Goal: Find specific page/section: Find specific page/section

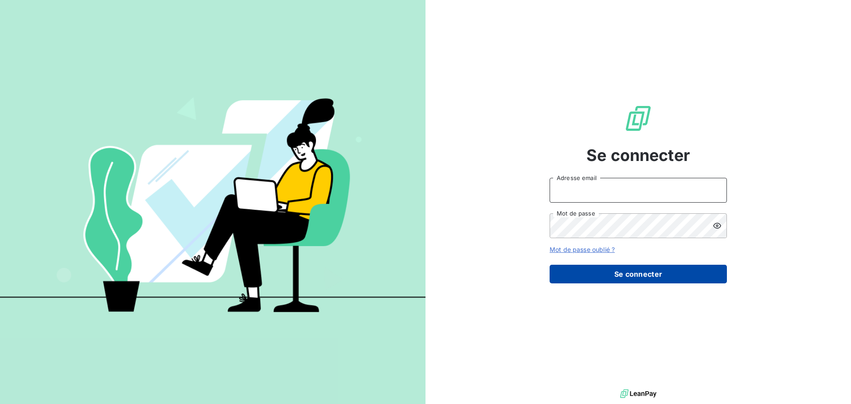
type input "[PERSON_NAME][EMAIL_ADDRESS][DOMAIN_NAME]"
click at [647, 276] on button "Se connecter" at bounding box center [638, 274] width 177 height 19
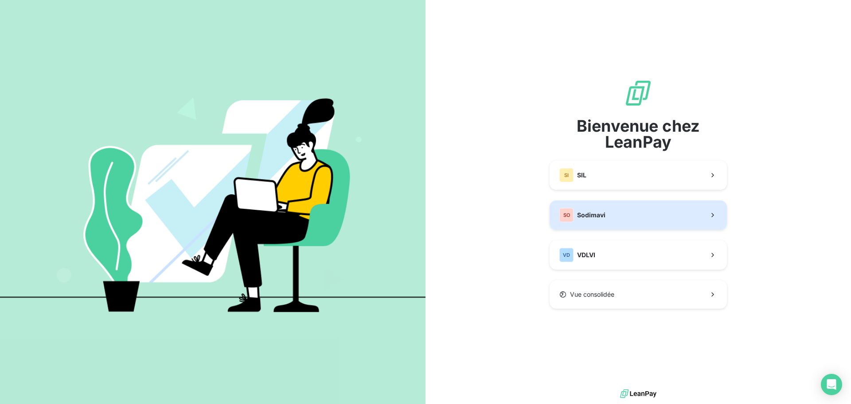
click at [585, 209] on div "SO Sodimavi" at bounding box center [582, 215] width 46 height 14
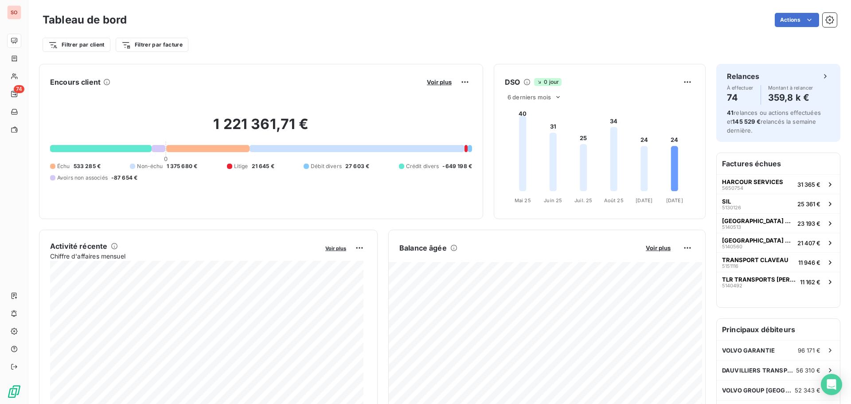
click at [531, 25] on div "Actions" at bounding box center [487, 20] width 700 height 14
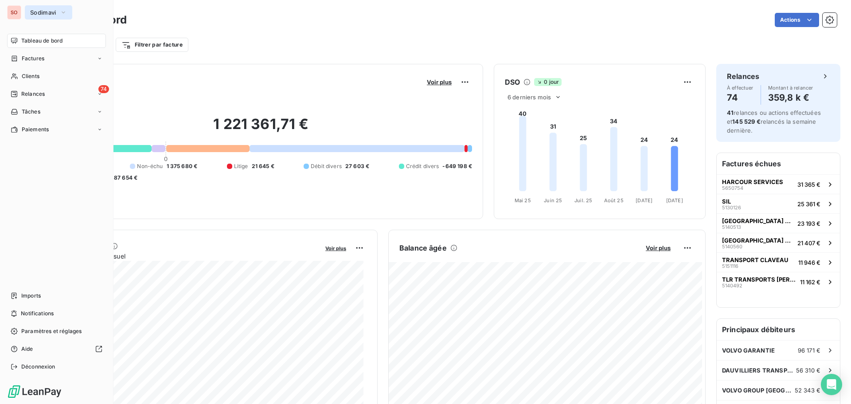
drag, startPoint x: 35, startPoint y: 12, endPoint x: 39, endPoint y: 20, distance: 9.4
click at [35, 12] on span "Sodimavi" at bounding box center [43, 12] width 26 height 7
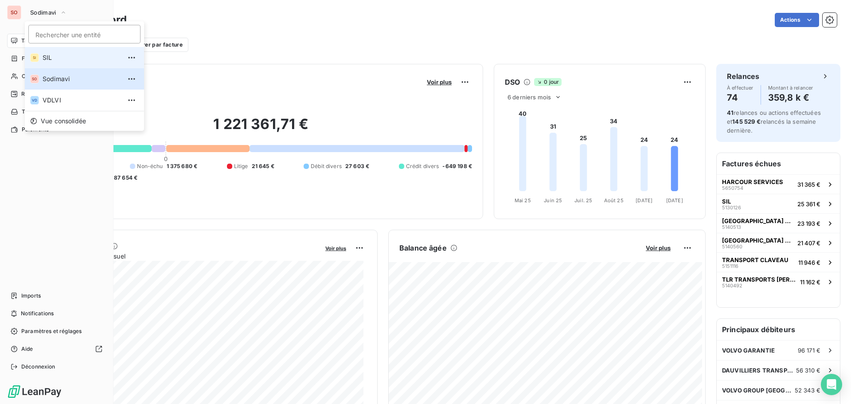
click at [48, 60] on span "SIL" at bounding box center [82, 57] width 78 height 9
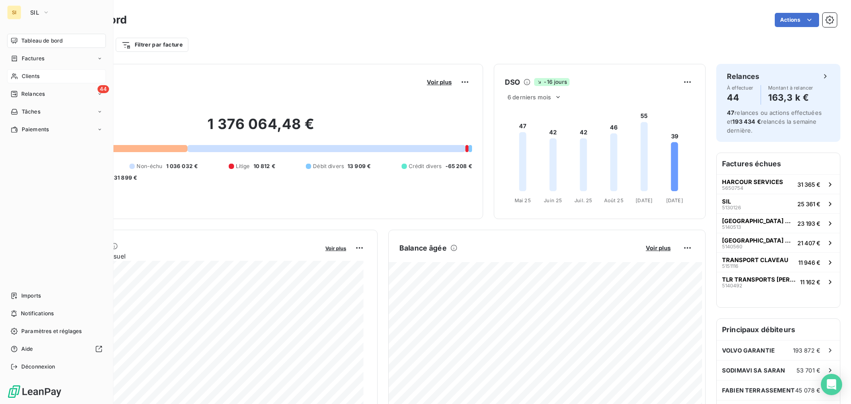
click at [27, 76] on span "Clients" at bounding box center [31, 76] width 18 height 8
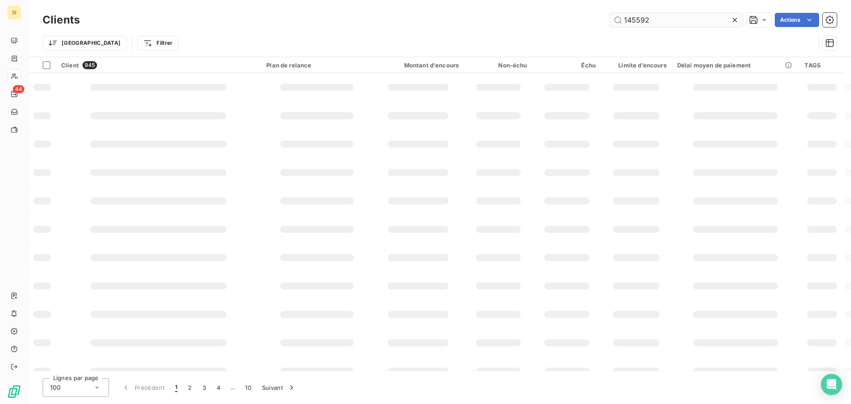
type input "145592"
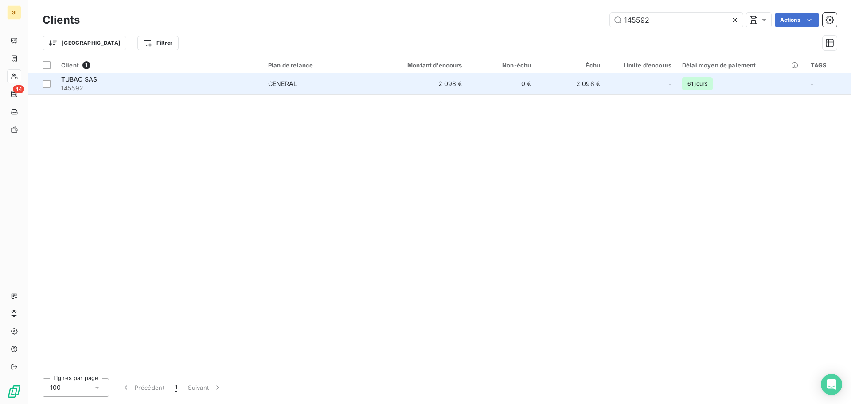
click at [77, 79] on span "TUBAO SAS" at bounding box center [79, 79] width 36 height 8
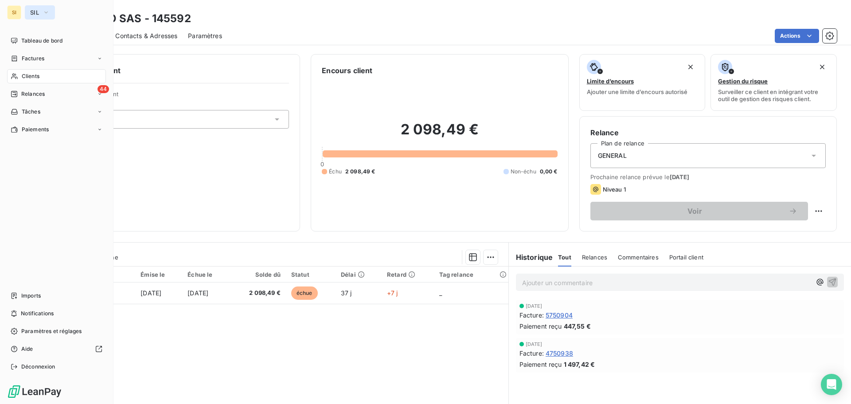
click at [45, 10] on icon "button" at bounding box center [46, 12] width 7 height 9
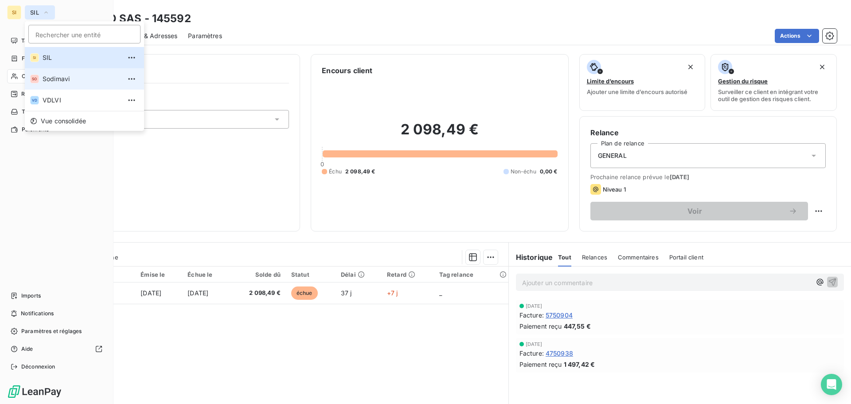
click at [59, 78] on span "Sodimavi" at bounding box center [82, 78] width 78 height 9
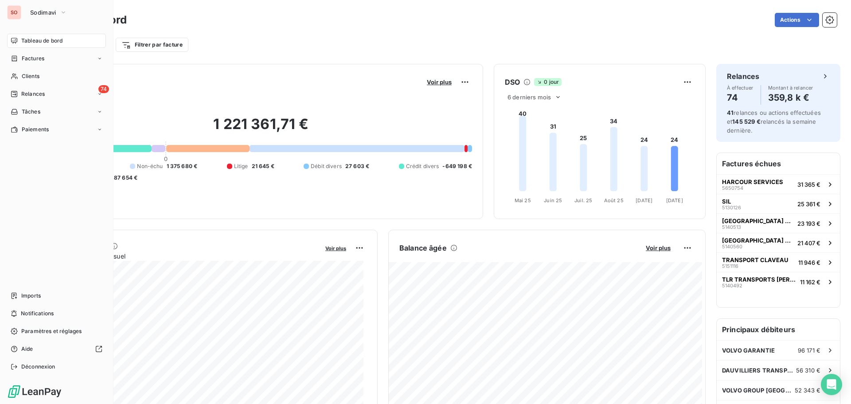
click at [43, 43] on span "Tableau de bord" at bounding box center [41, 41] width 41 height 8
click at [29, 78] on span "Clients" at bounding box center [31, 76] width 18 height 8
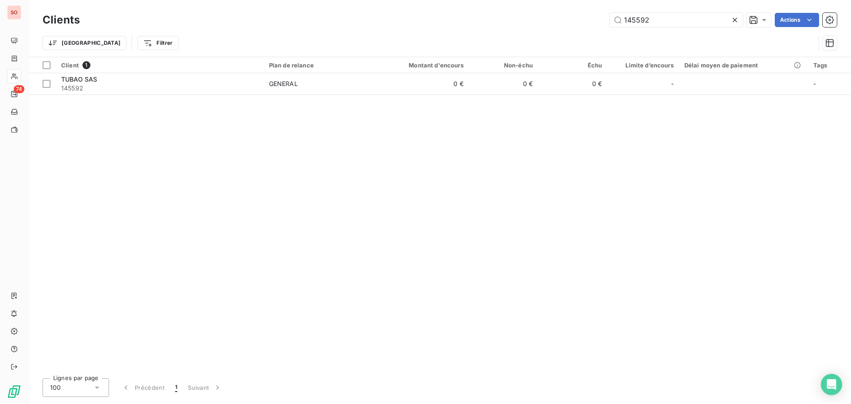
drag, startPoint x: 652, startPoint y: 18, endPoint x: 553, endPoint y: 6, distance: 99.6
click at [553, 6] on div "Clients 145592 Actions Trier Filtrer" at bounding box center [439, 28] width 823 height 57
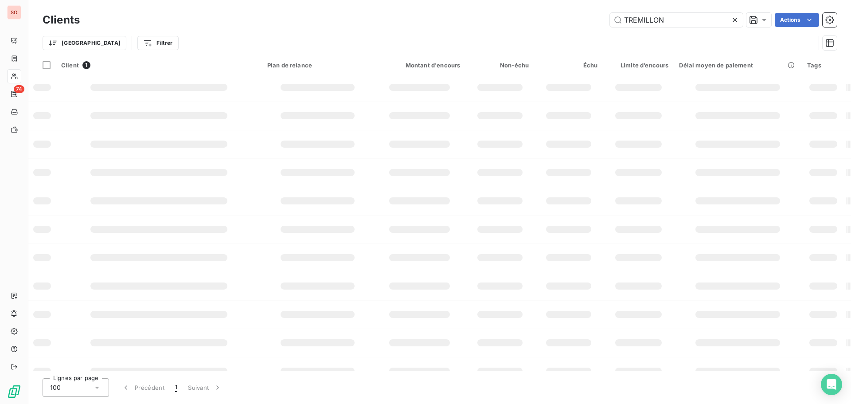
type input "TREMILLON"
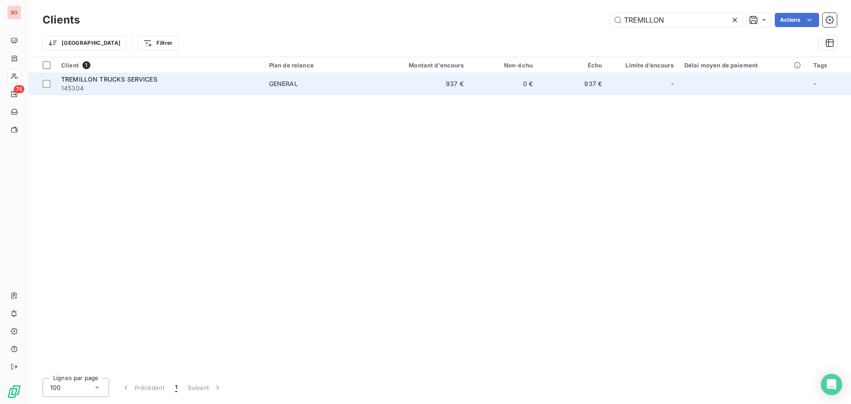
click at [105, 81] on span "TREMILLON TRUCKS SERVICES" at bounding box center [109, 79] width 96 height 8
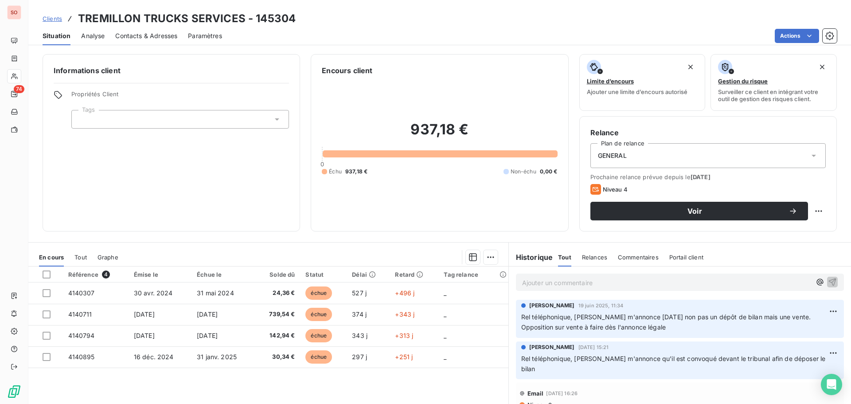
click at [144, 35] on span "Contacts & Adresses" at bounding box center [146, 35] width 62 height 9
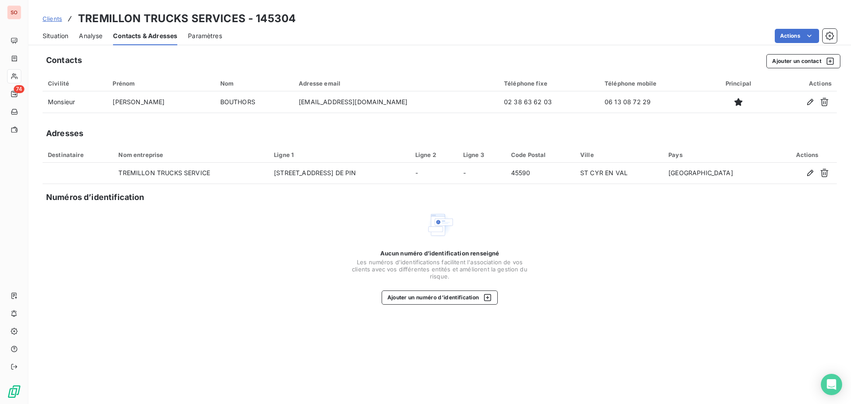
click at [56, 36] on span "Situation" at bounding box center [56, 35] width 26 height 9
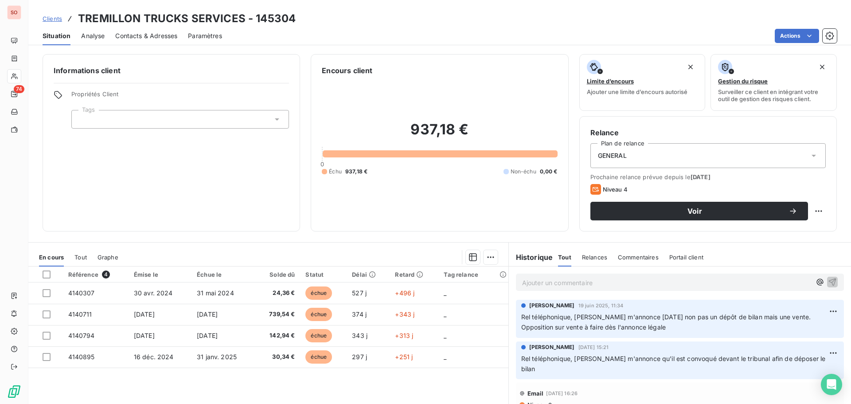
click at [273, 122] on icon at bounding box center [277, 119] width 9 height 9
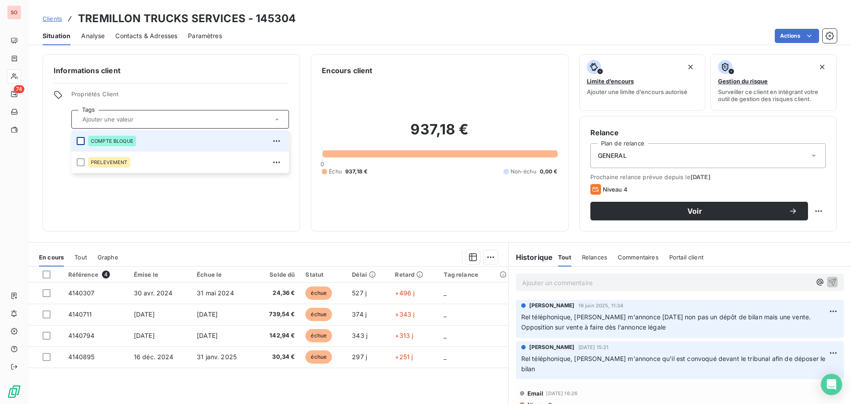
click at [82, 141] on div at bounding box center [81, 141] width 8 height 8
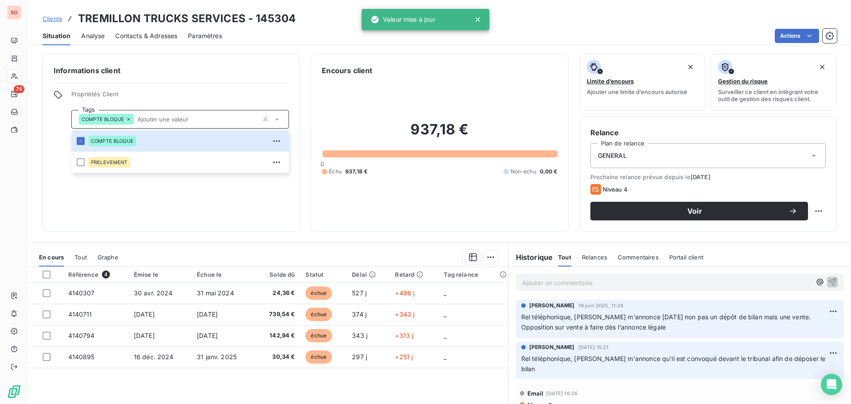
click at [144, 201] on div "Informations client Propriétés Client Tags COMPTE BLOQUE COMPTE BLOQUE PRELEVEM…" at bounding box center [172, 142] width 258 height 177
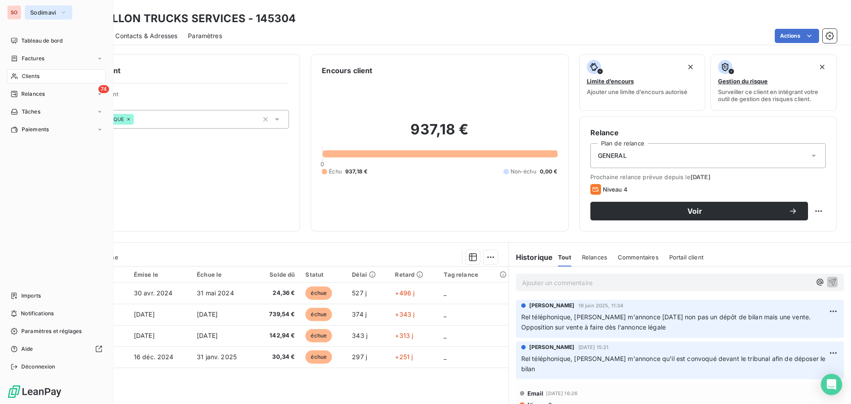
click at [38, 11] on span "Sodimavi" at bounding box center [43, 12] width 26 height 7
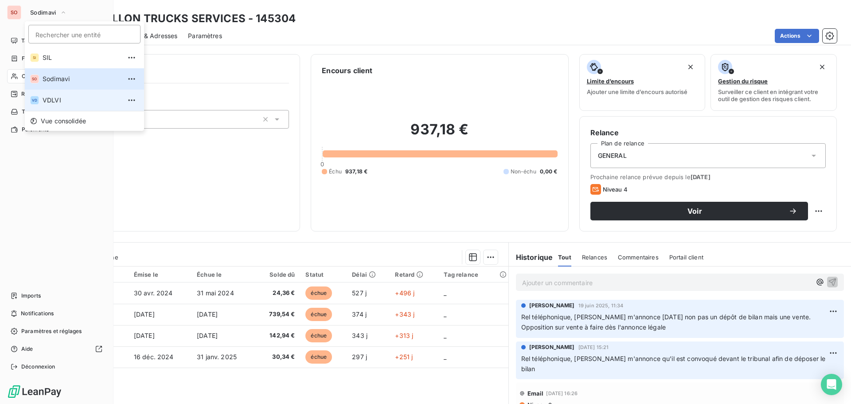
click at [48, 101] on span "VDLVI" at bounding box center [82, 100] width 78 height 9
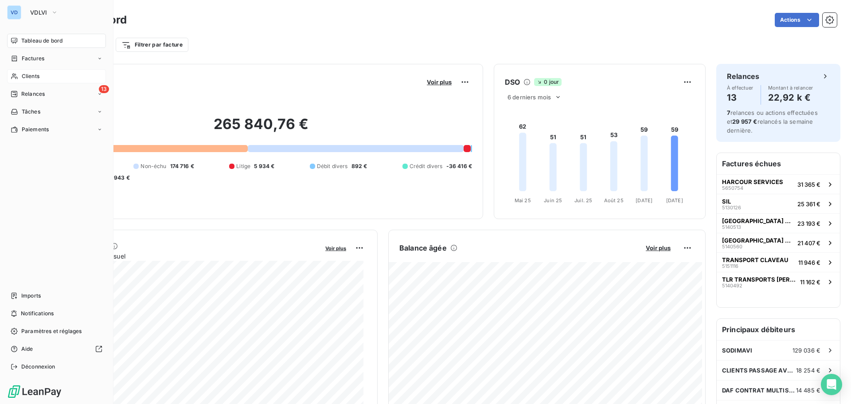
click at [29, 75] on span "Clients" at bounding box center [31, 76] width 18 height 8
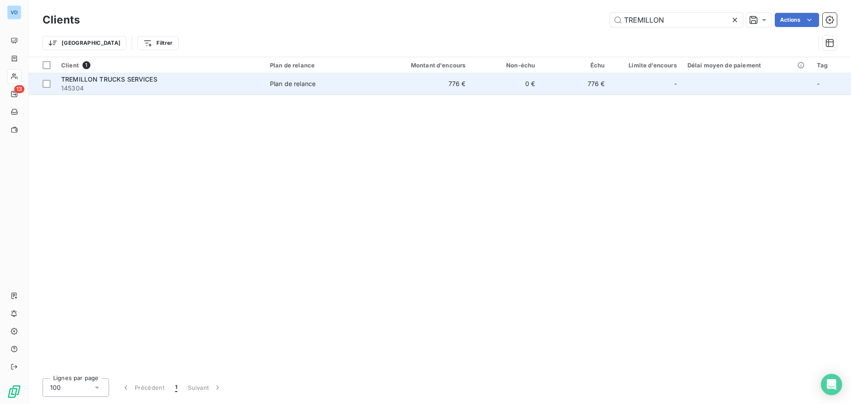
click at [88, 82] on span "TREMILLON TRUCKS SERVICES" at bounding box center [109, 79] width 96 height 8
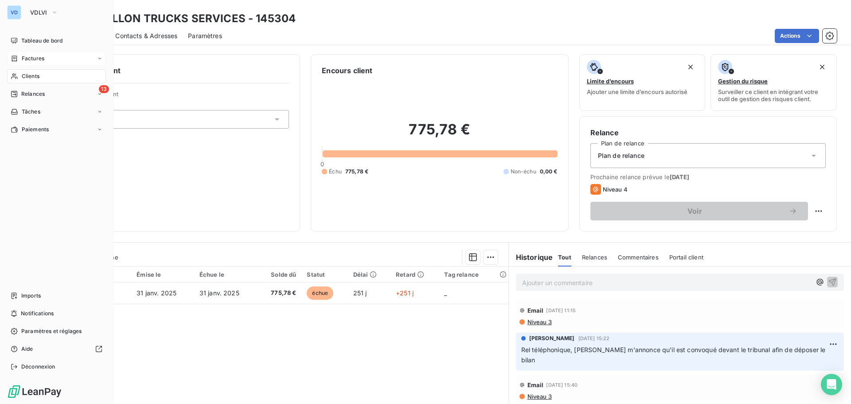
click at [32, 56] on span "Factures" at bounding box center [33, 59] width 23 height 8
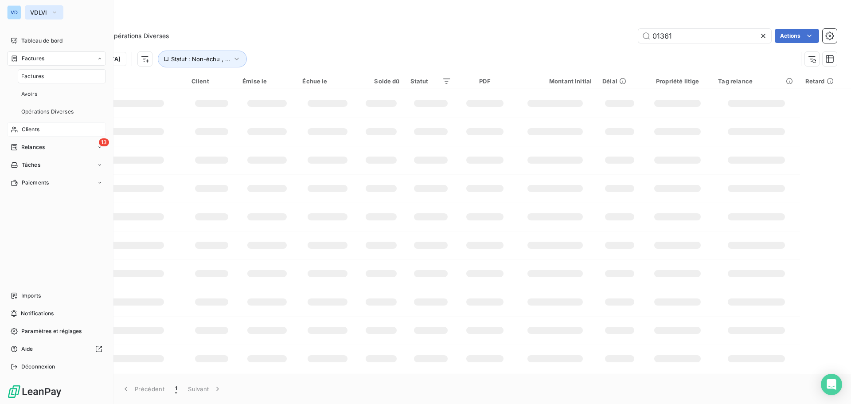
click at [42, 9] on span "VDLVI" at bounding box center [38, 12] width 17 height 7
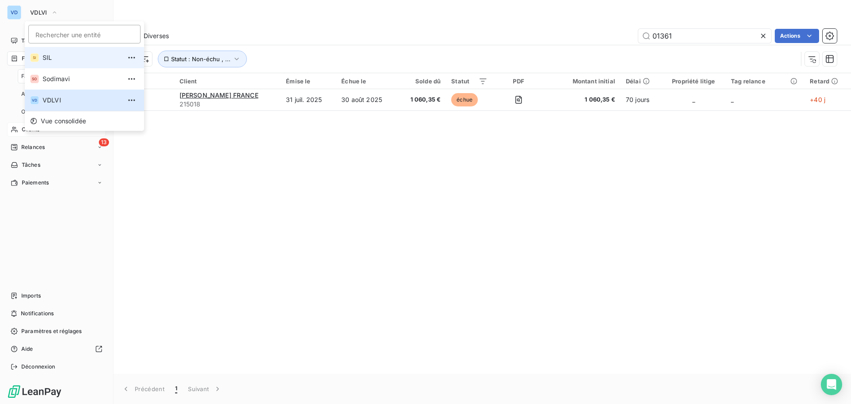
click at [43, 62] on li "SI SIL" at bounding box center [84, 57] width 119 height 21
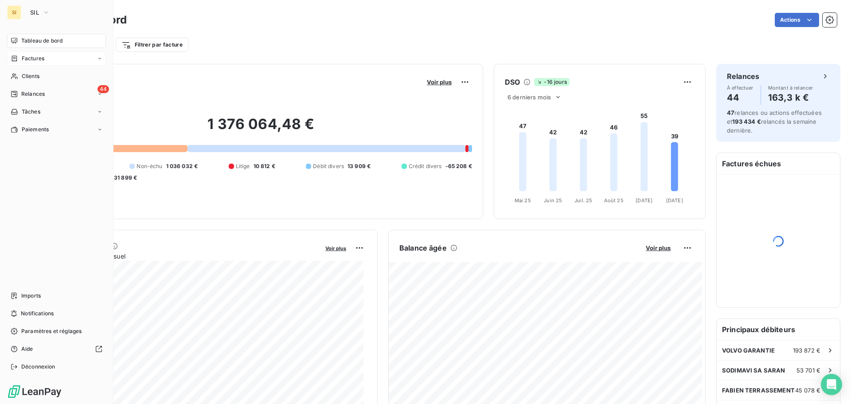
click at [33, 61] on span "Factures" at bounding box center [33, 59] width 23 height 8
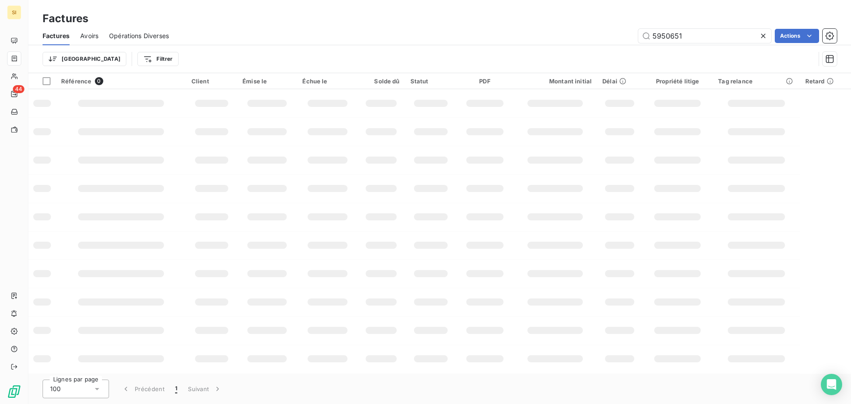
drag, startPoint x: 691, startPoint y: 35, endPoint x: 590, endPoint y: 33, distance: 101.1
click at [588, 31] on div "5950651 Actions" at bounding box center [508, 36] width 657 height 14
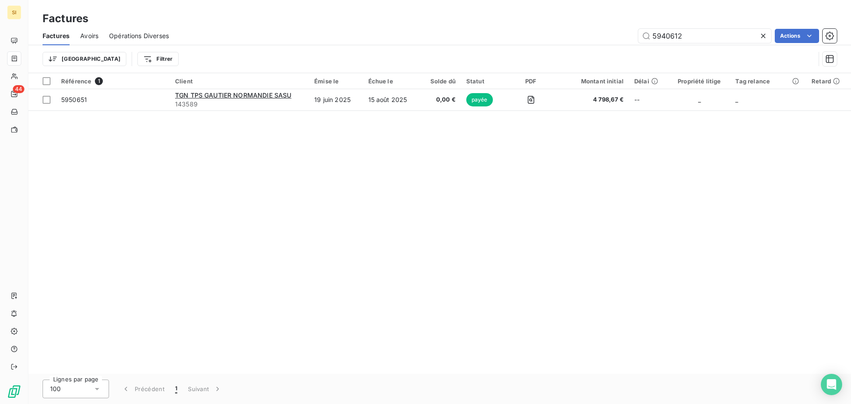
type input "5940612"
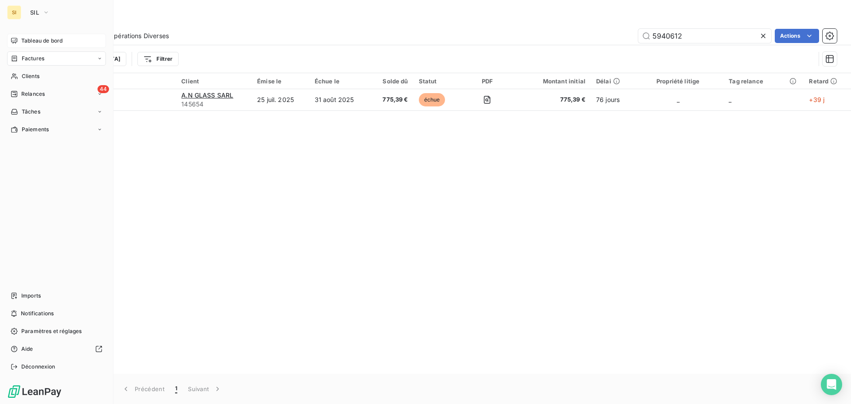
click at [33, 40] on span "Tableau de bord" at bounding box center [41, 41] width 41 height 8
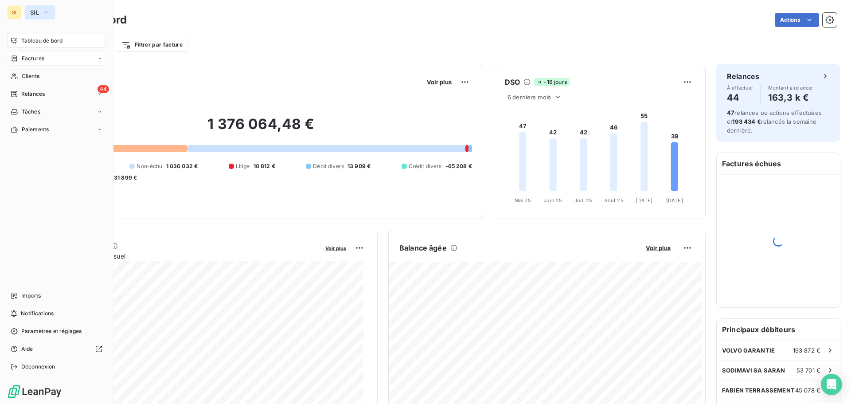
click at [32, 12] on span "SIL" at bounding box center [34, 12] width 9 height 7
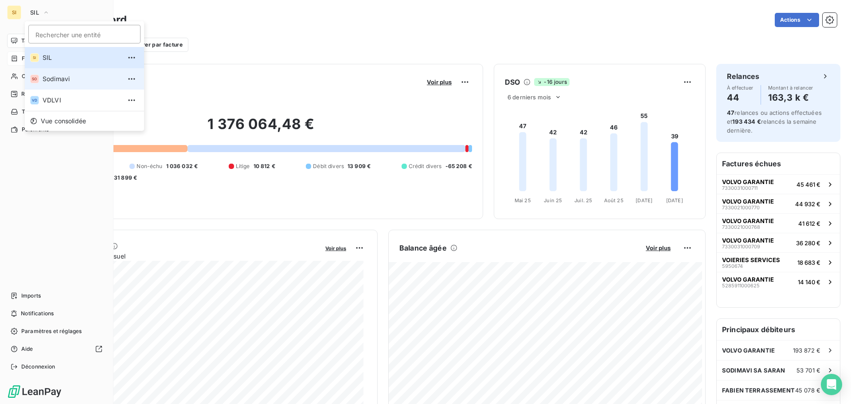
click at [50, 79] on span "Sodimavi" at bounding box center [82, 78] width 78 height 9
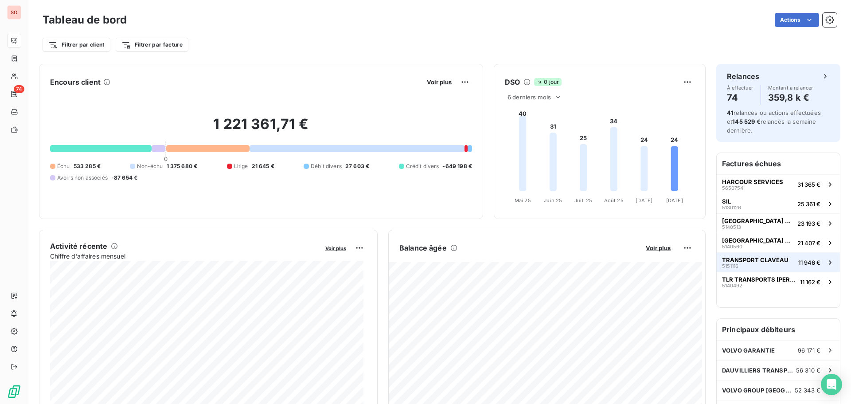
click at [729, 262] on span "TRANSPORT CLAVEAU" at bounding box center [755, 259] width 66 height 7
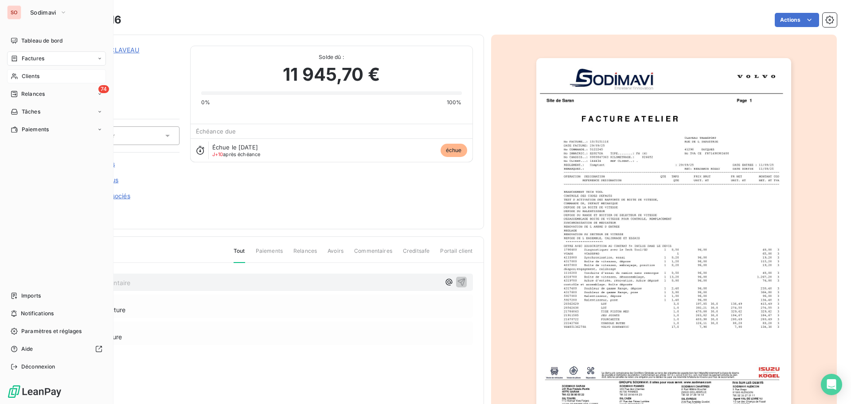
click at [28, 76] on span "Clients" at bounding box center [31, 76] width 18 height 8
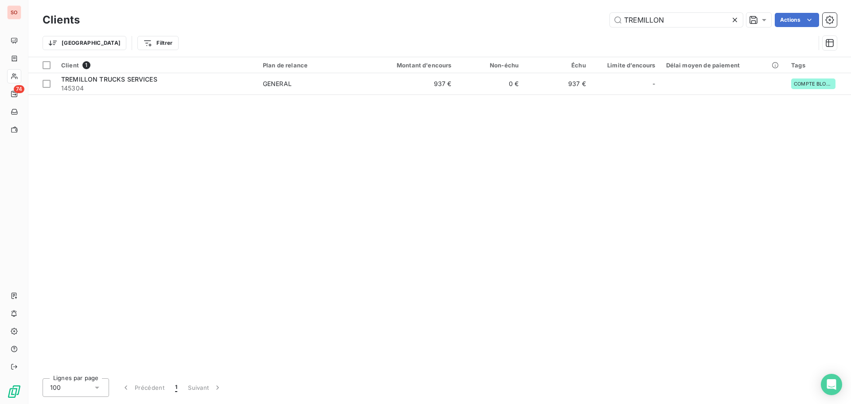
drag, startPoint x: 678, startPoint y: 22, endPoint x: 553, endPoint y: 9, distance: 125.7
click at [553, 10] on div "Clients TREMILLON Actions Trier Filtrer" at bounding box center [439, 28] width 823 height 57
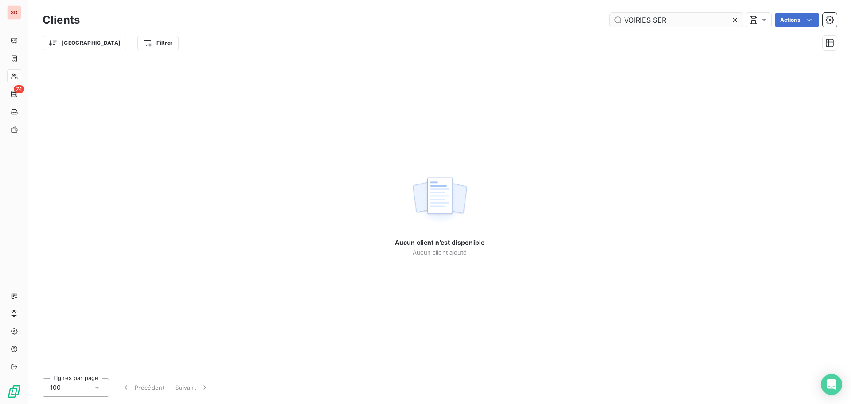
drag, startPoint x: 674, startPoint y: 19, endPoint x: 644, endPoint y: 17, distance: 30.7
click at [618, 17] on input "VOIRIES SER" at bounding box center [676, 20] width 133 height 14
type input "VOIRIES SER"
click at [736, 19] on icon at bounding box center [735, 20] width 9 height 9
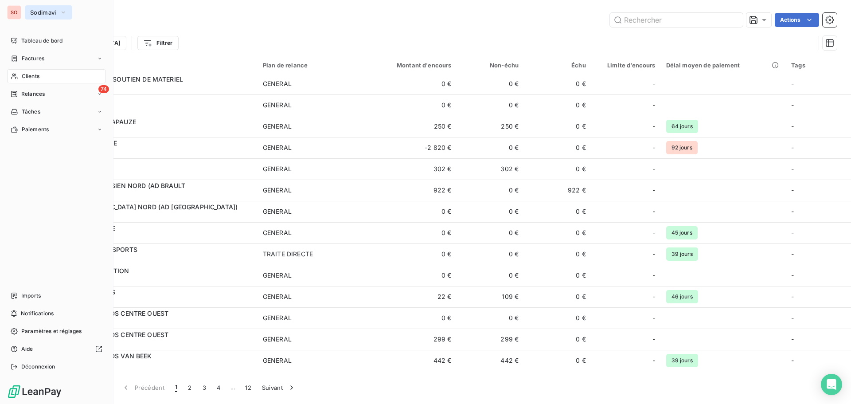
click at [29, 10] on button "Sodimavi" at bounding box center [48, 12] width 47 height 14
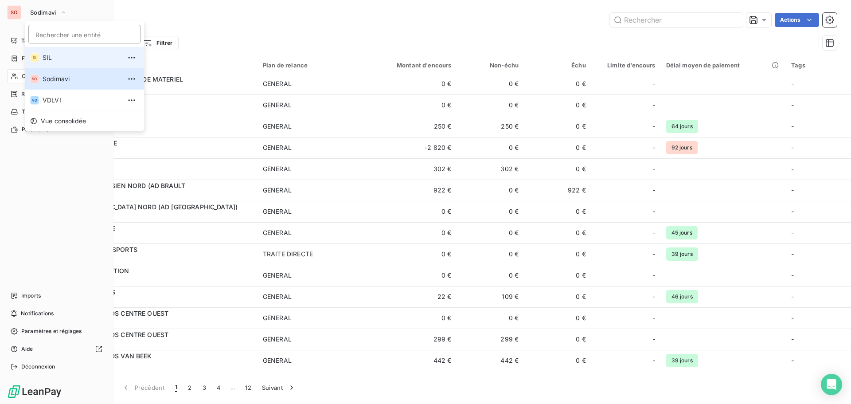
click at [47, 56] on span "SIL" at bounding box center [82, 57] width 78 height 9
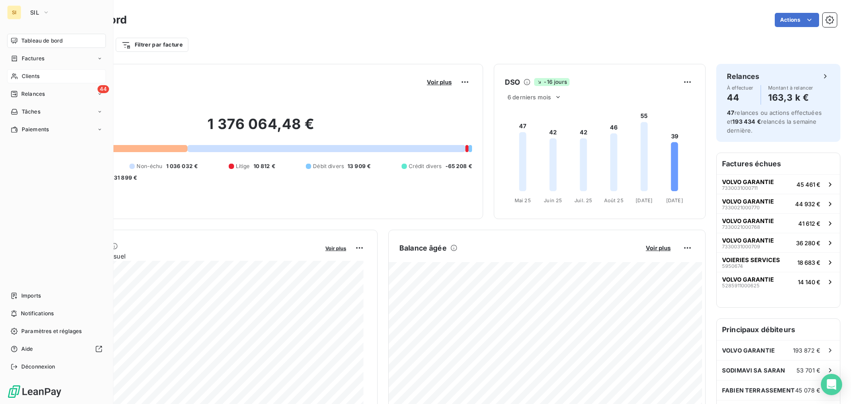
drag, startPoint x: 27, startPoint y: 77, endPoint x: 35, endPoint y: 75, distance: 7.7
click at [27, 77] on span "Clients" at bounding box center [31, 76] width 18 height 8
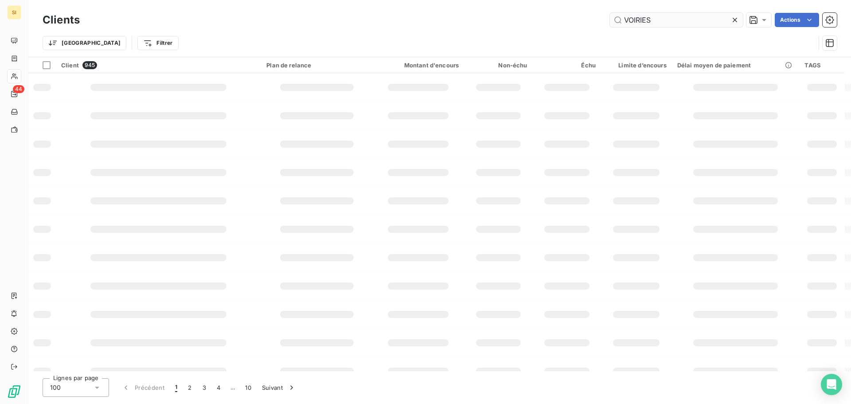
type input "VOIRIES"
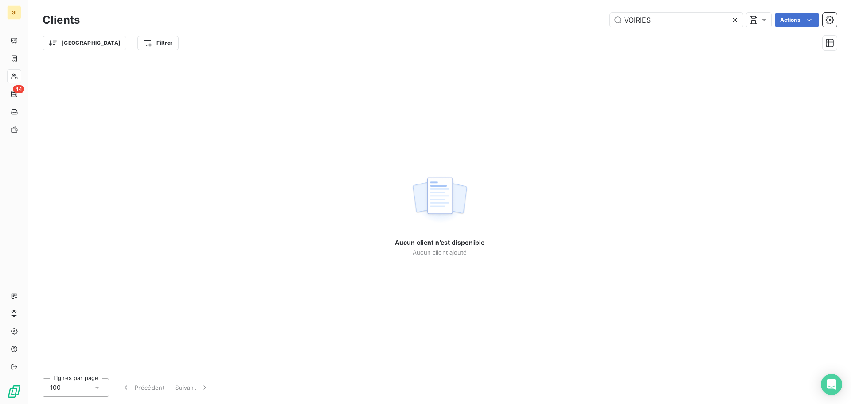
click at [736, 20] on icon at bounding box center [735, 20] width 9 height 9
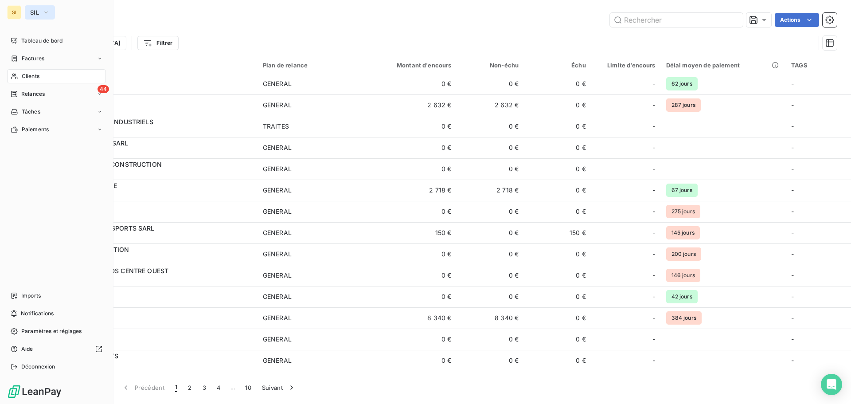
click at [30, 10] on button "SIL" at bounding box center [40, 12] width 30 height 14
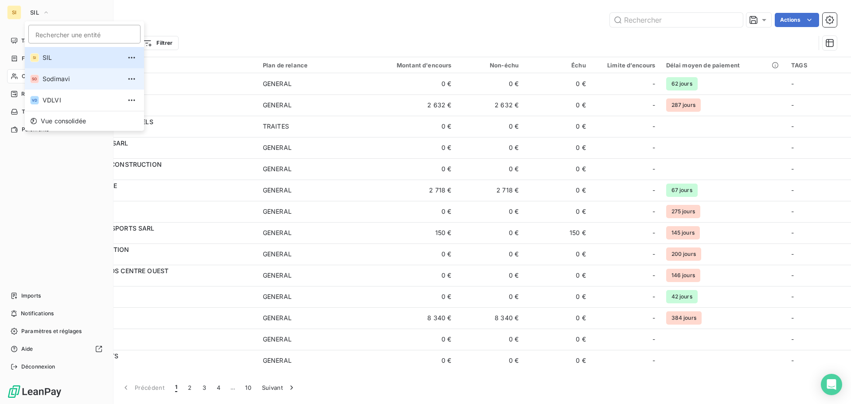
click at [41, 75] on li "SO Sodimavi" at bounding box center [84, 78] width 119 height 21
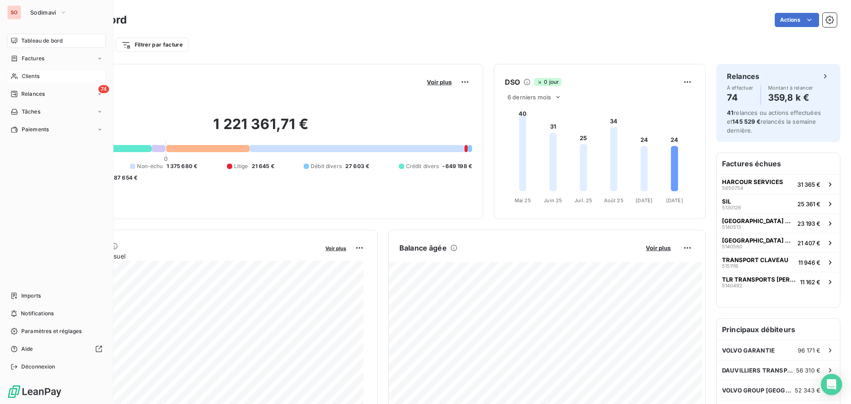
click at [26, 75] on span "Clients" at bounding box center [31, 76] width 18 height 8
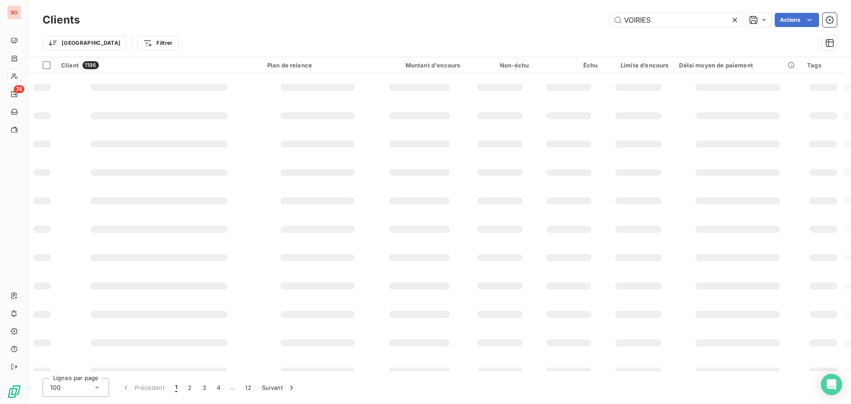
type input "VOIRIES"
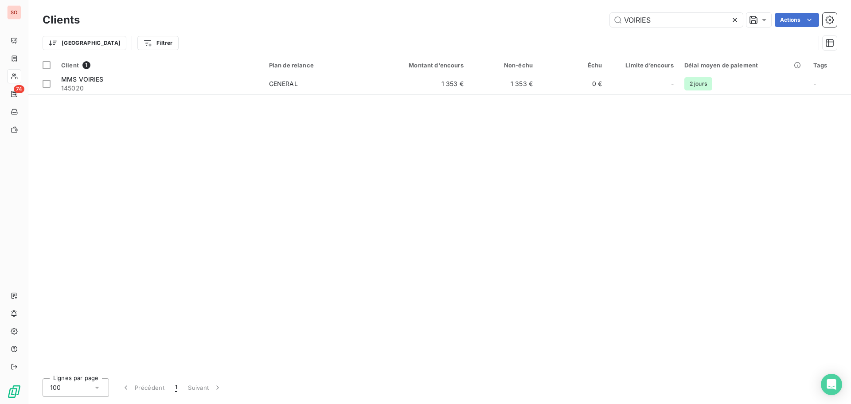
click at [738, 20] on icon at bounding box center [735, 20] width 9 height 9
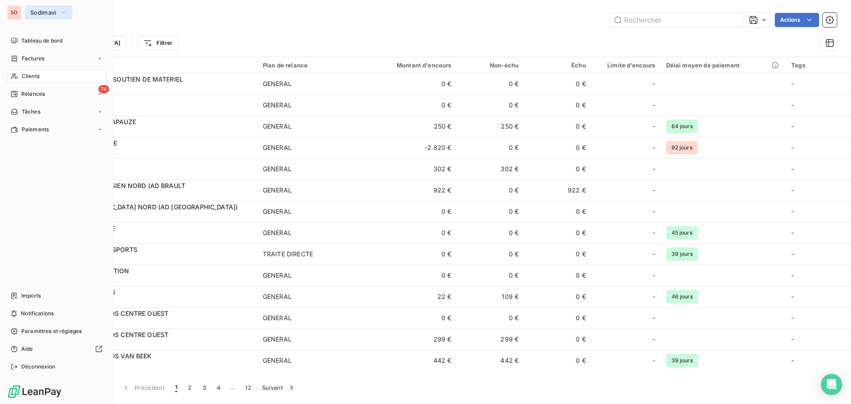
click at [34, 12] on span "Sodimavi" at bounding box center [43, 12] width 26 height 7
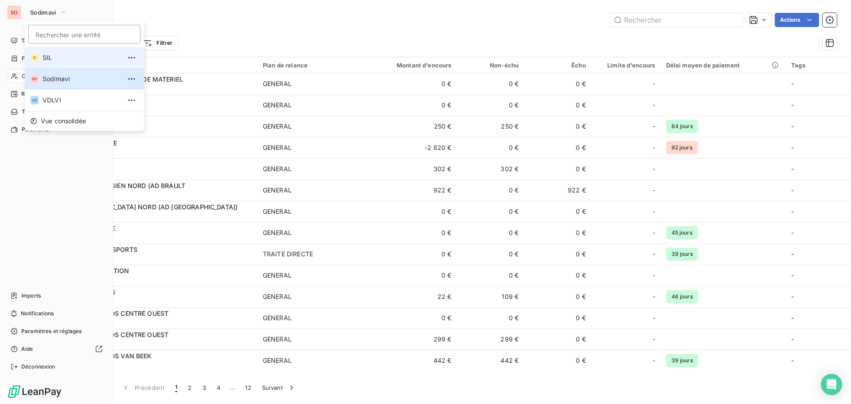
click at [44, 57] on span "SIL" at bounding box center [82, 57] width 78 height 9
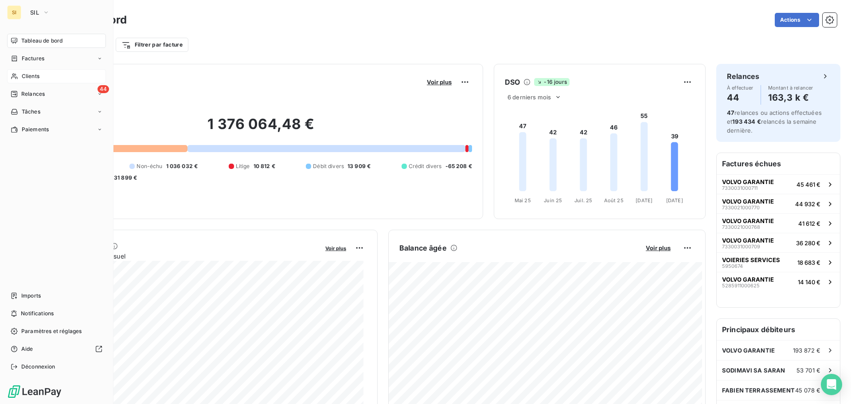
click at [31, 78] on span "Clients" at bounding box center [31, 76] width 18 height 8
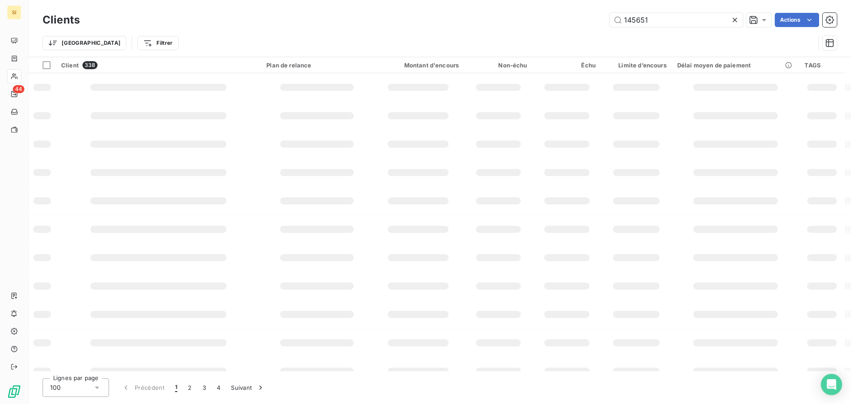
type input "145651"
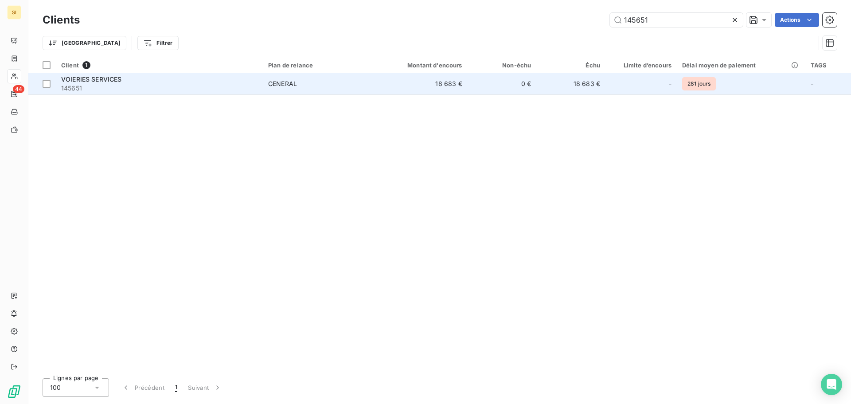
click at [109, 75] on span "VOIERIES SERVICES" at bounding box center [91, 79] width 61 height 8
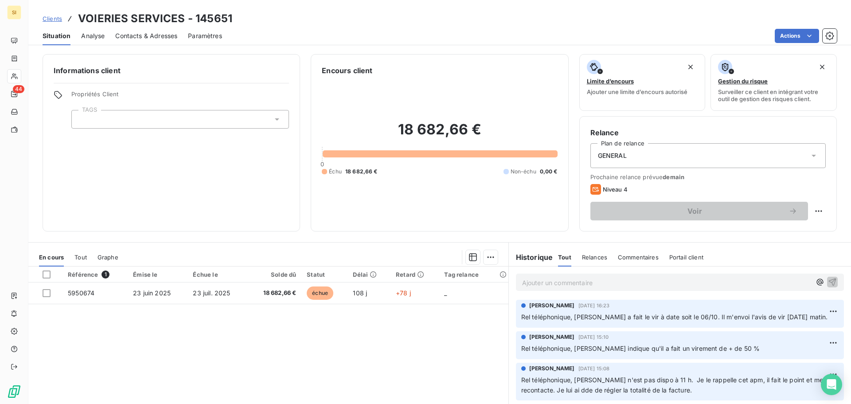
click at [143, 36] on span "Contacts & Adresses" at bounding box center [146, 35] width 62 height 9
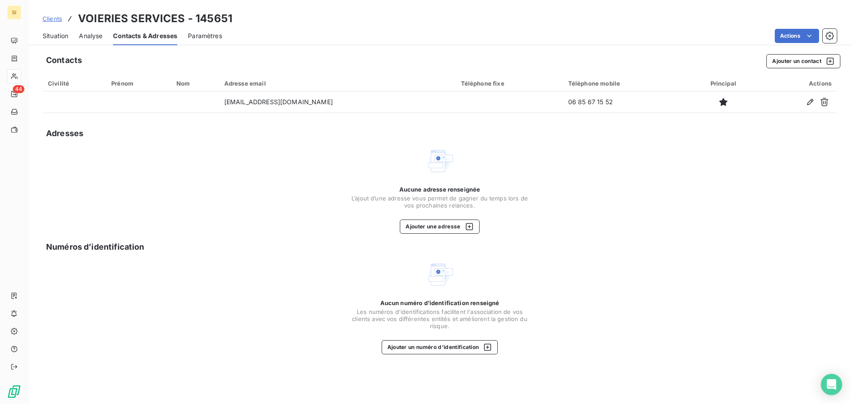
click at [54, 36] on span "Situation" at bounding box center [56, 35] width 26 height 9
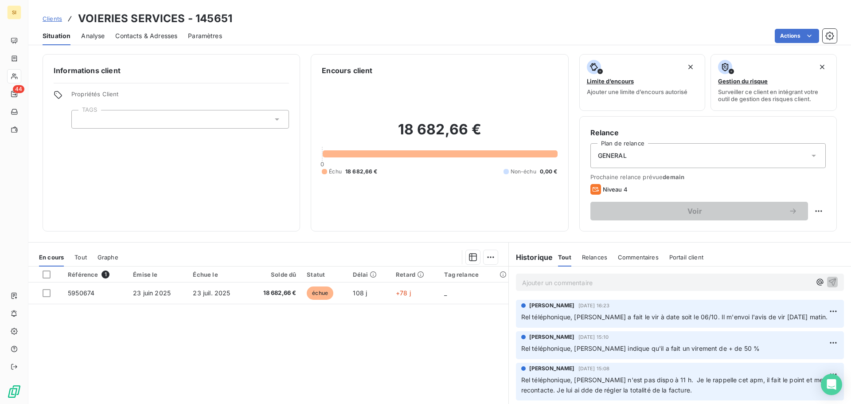
click at [525, 277] on div "Ajouter un commentaire ﻿" at bounding box center [666, 282] width 289 height 12
click at [535, 283] on p "Ajouter un commentaire ﻿" at bounding box center [666, 282] width 289 height 11
